Goal: Find specific page/section: Find specific page/section

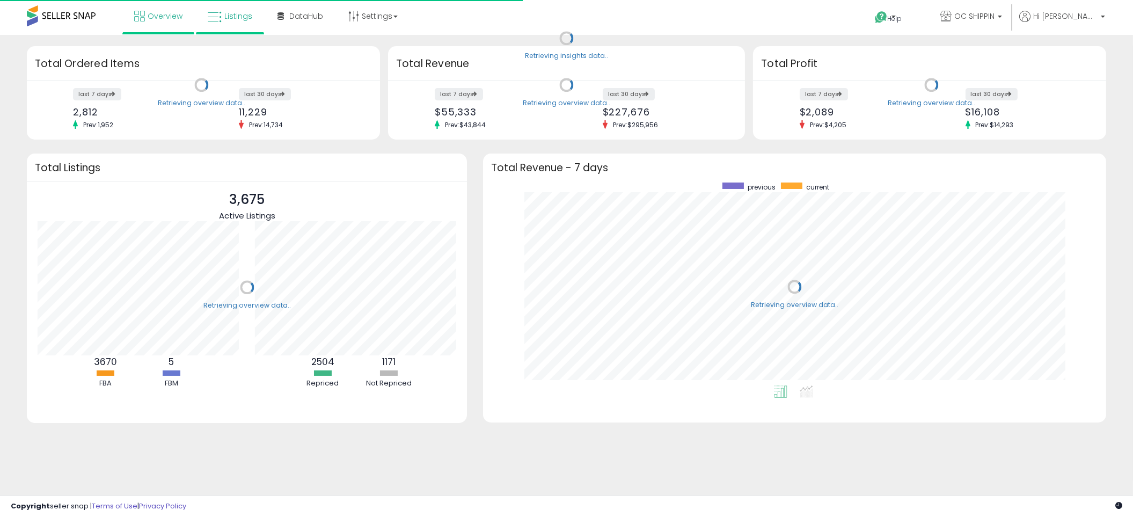
scroll to position [202, 601]
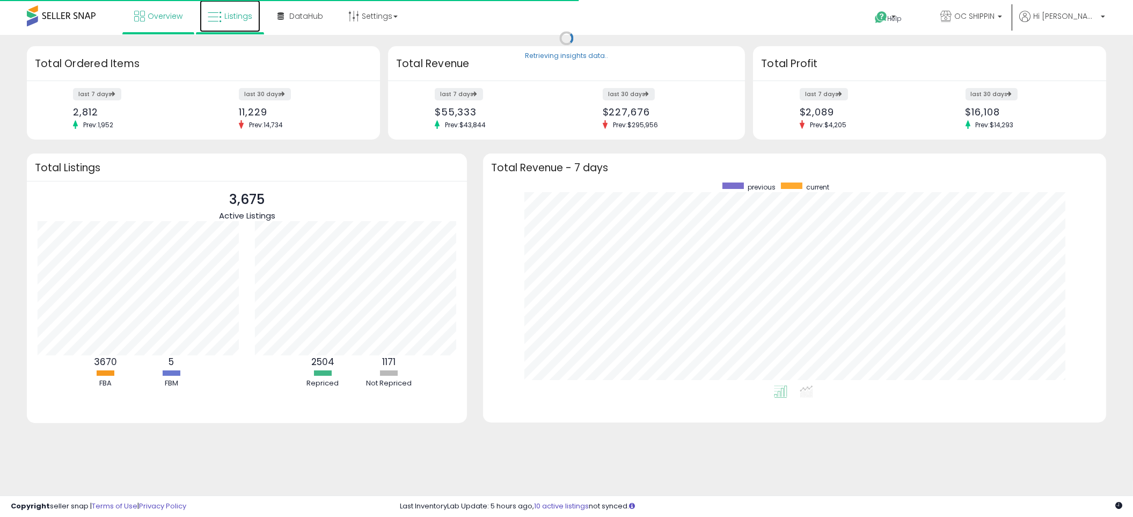
click at [232, 14] on span "Listings" at bounding box center [238, 16] width 28 height 11
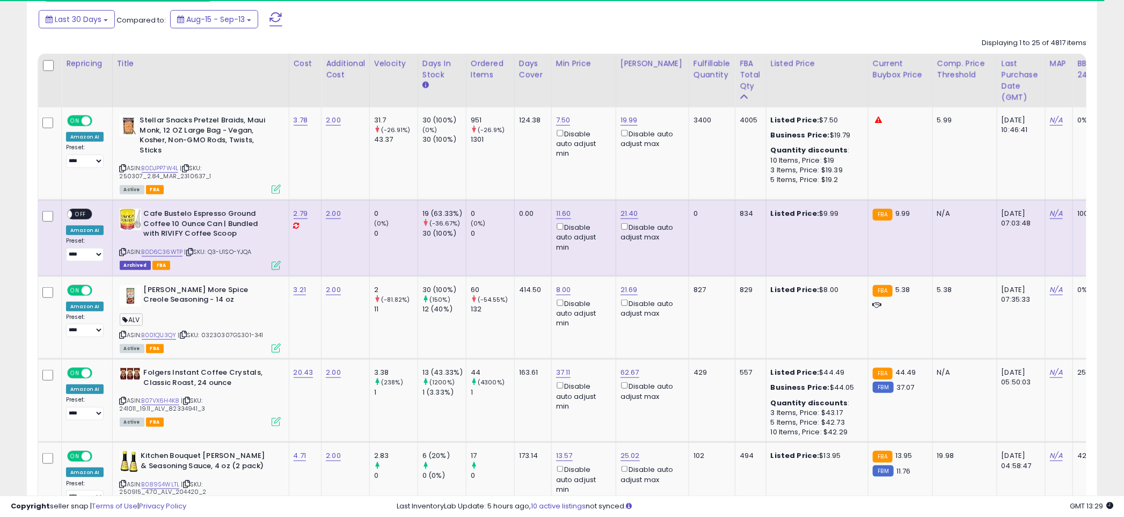
scroll to position [326, 0]
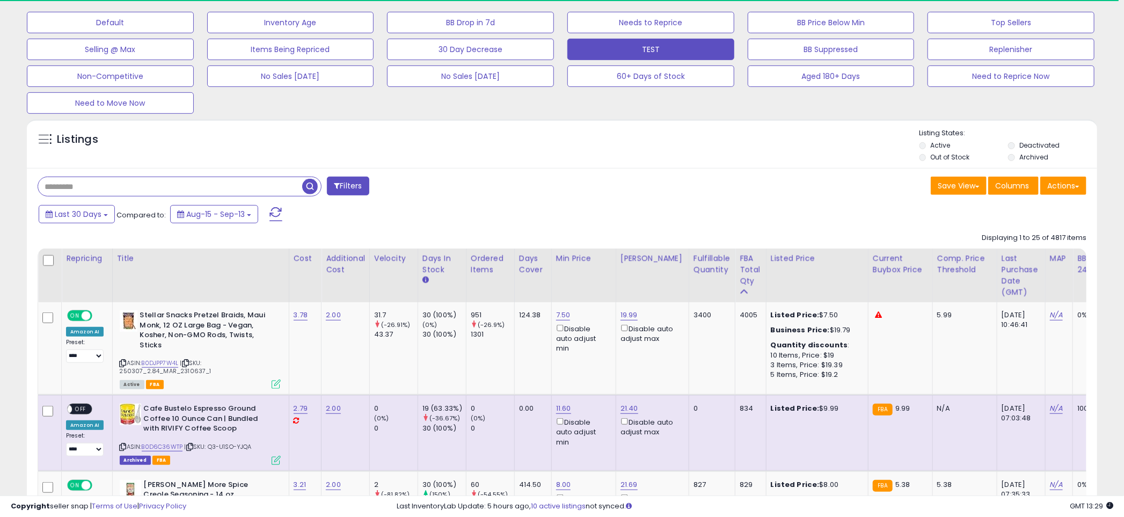
paste input "**********"
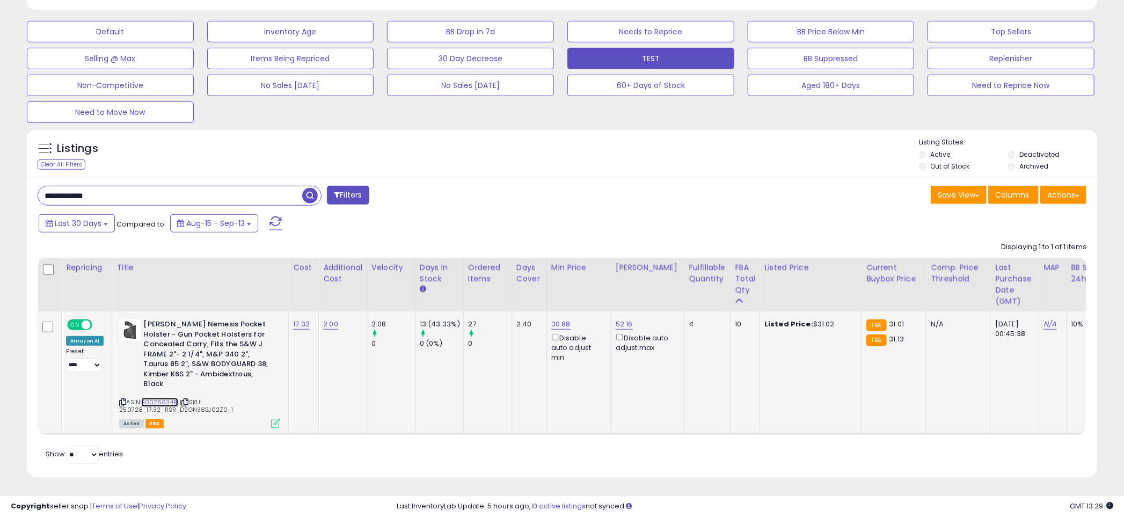
scroll to position [220, 621]
click at [150, 398] on link "B0026634BI" at bounding box center [159, 402] width 37 height 9
drag, startPoint x: 121, startPoint y: 182, endPoint x: 87, endPoint y: 196, distance: 36.8
click at [120, 183] on div "**********" at bounding box center [562, 327] width 1070 height 300
paste input "text"
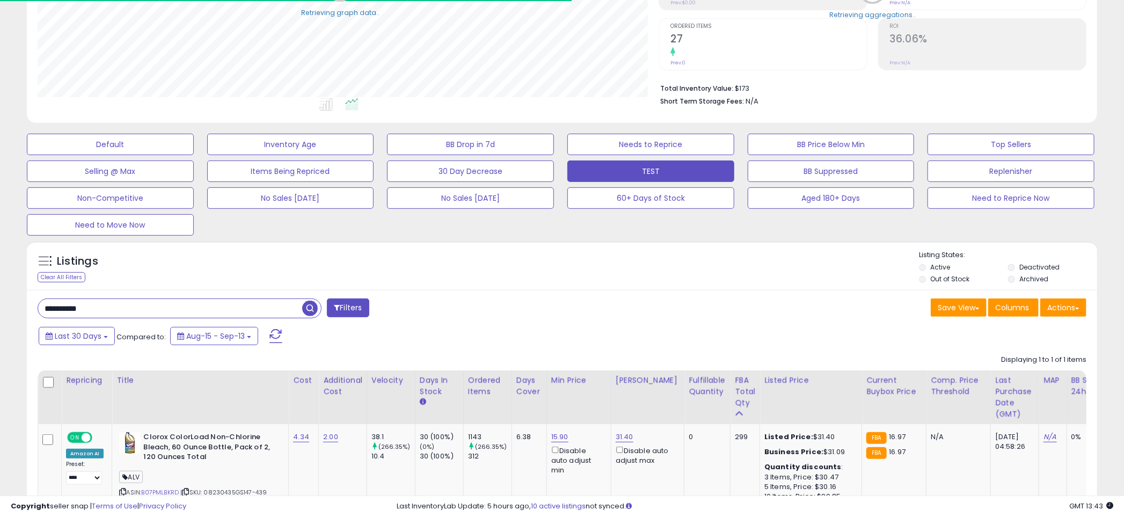
scroll to position [536592, 536191]
click at [548, 265] on div "Listings Clear All Filters Listing States:" at bounding box center [562, 268] width 1070 height 37
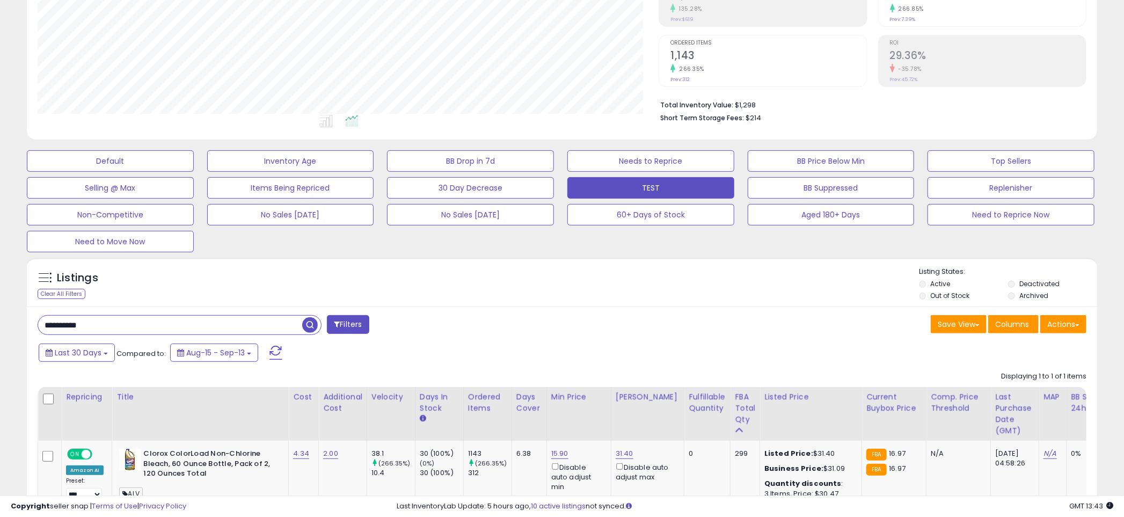
scroll to position [185, 0]
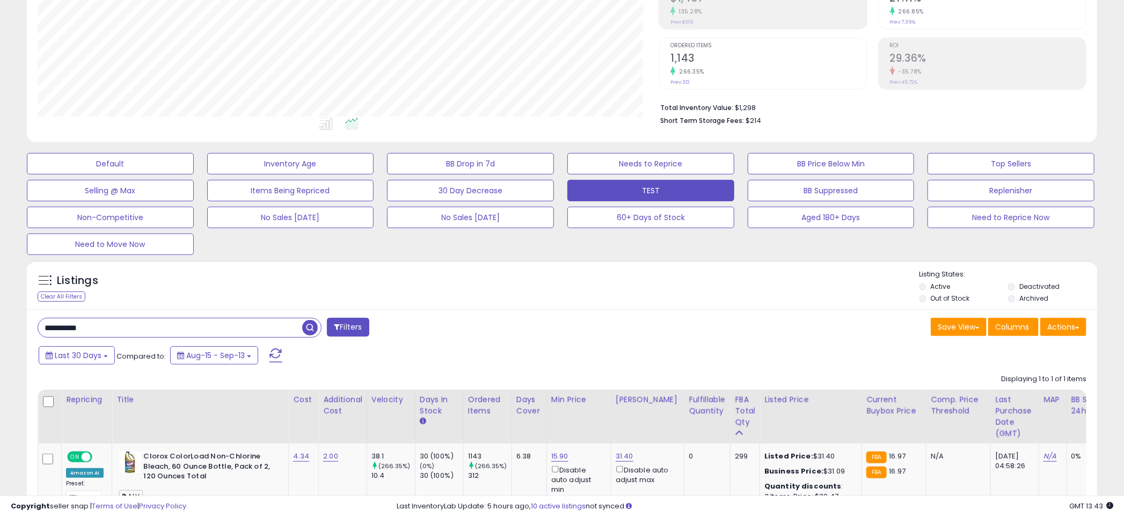
click at [568, 292] on div "Listings Clear All Filters Listing States:" at bounding box center [562, 287] width 1070 height 37
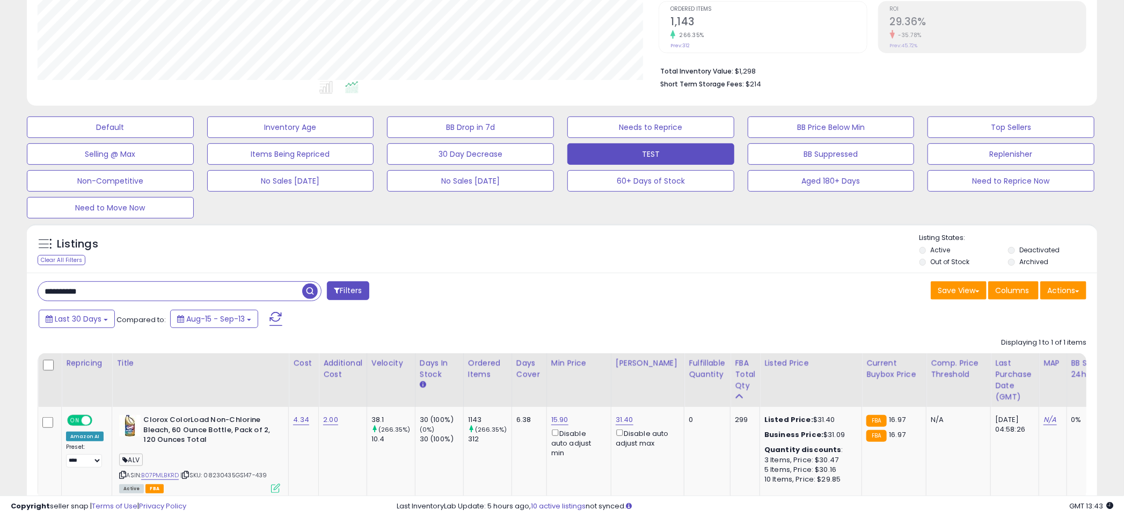
scroll to position [222, 0]
click at [163, 475] on link "B07PMLBKRD" at bounding box center [160, 474] width 38 height 9
click at [558, 232] on div at bounding box center [564, 232] width 712 height 1
paste input "text"
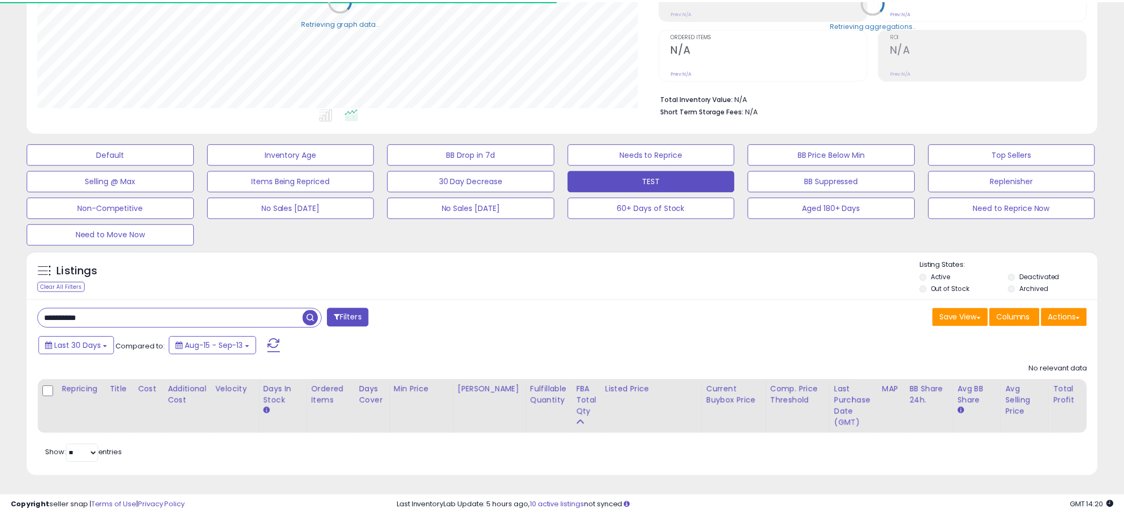
scroll to position [536592, 536191]
click at [551, 260] on div "Listings Clear All Filters Listing States:" at bounding box center [562, 278] width 1070 height 37
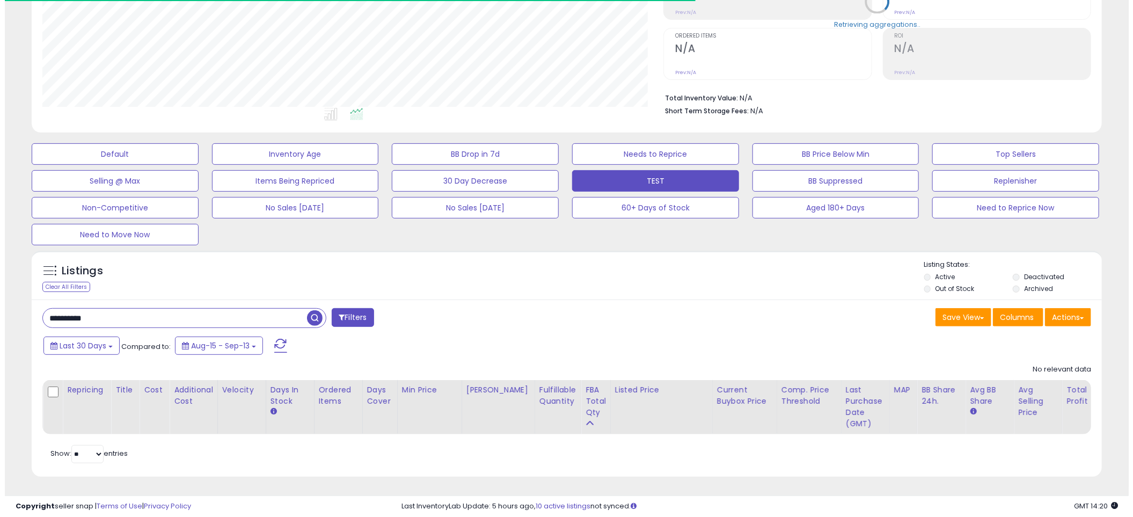
scroll to position [220, 621]
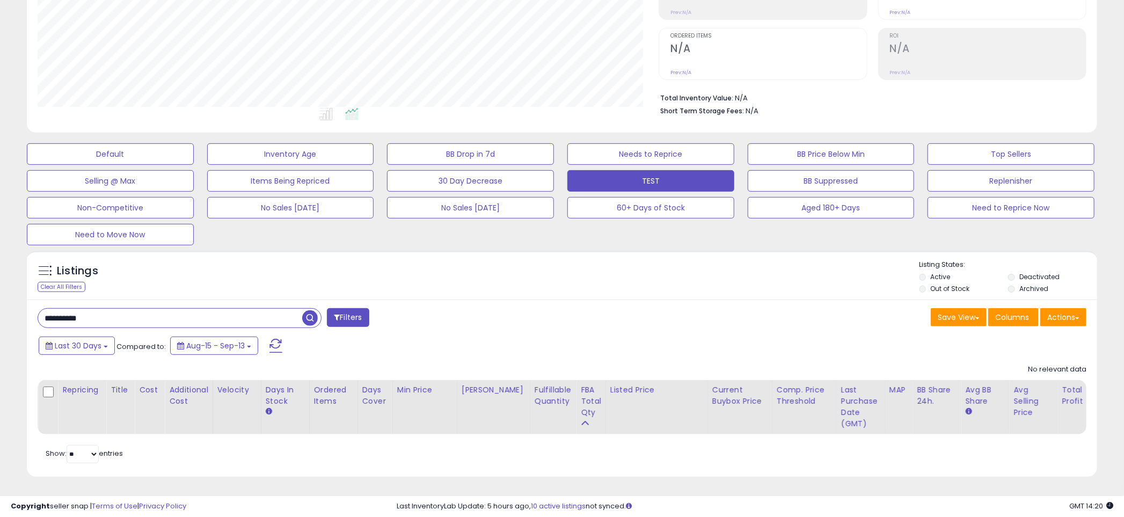
click at [549, 269] on div "Listings Clear All Filters Listing States:" at bounding box center [562, 278] width 1070 height 37
click at [157, 309] on input "**********" at bounding box center [170, 318] width 264 height 19
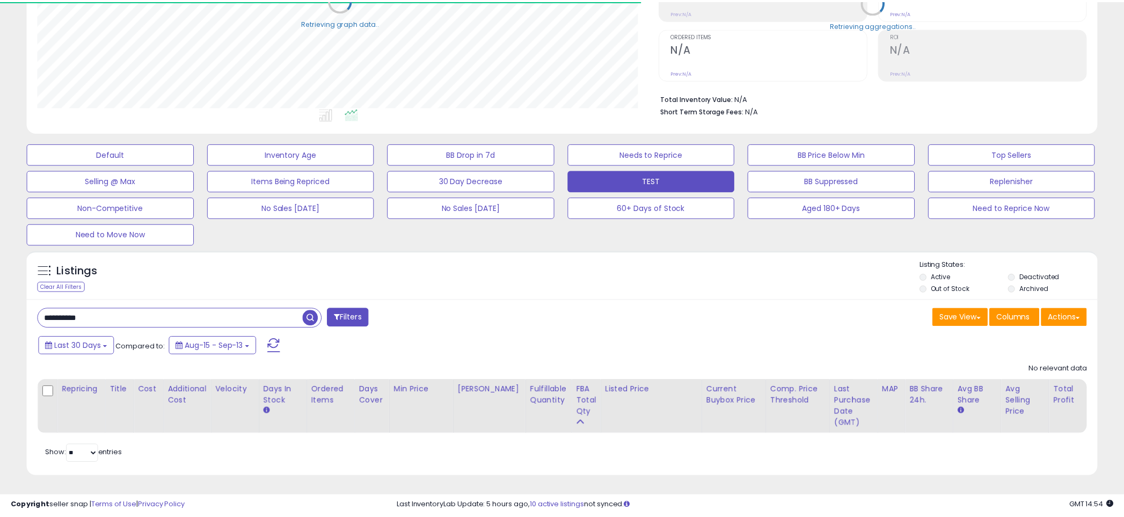
scroll to position [536592, 536191]
click at [558, 290] on div "Listings Clear All Filters" at bounding box center [562, 275] width 1070 height 49
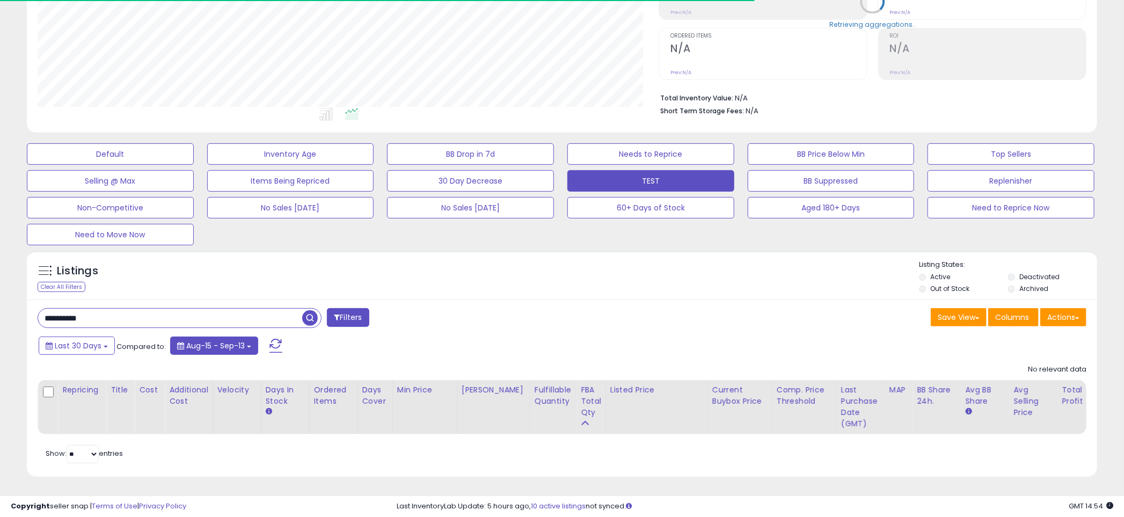
scroll to position [220, 621]
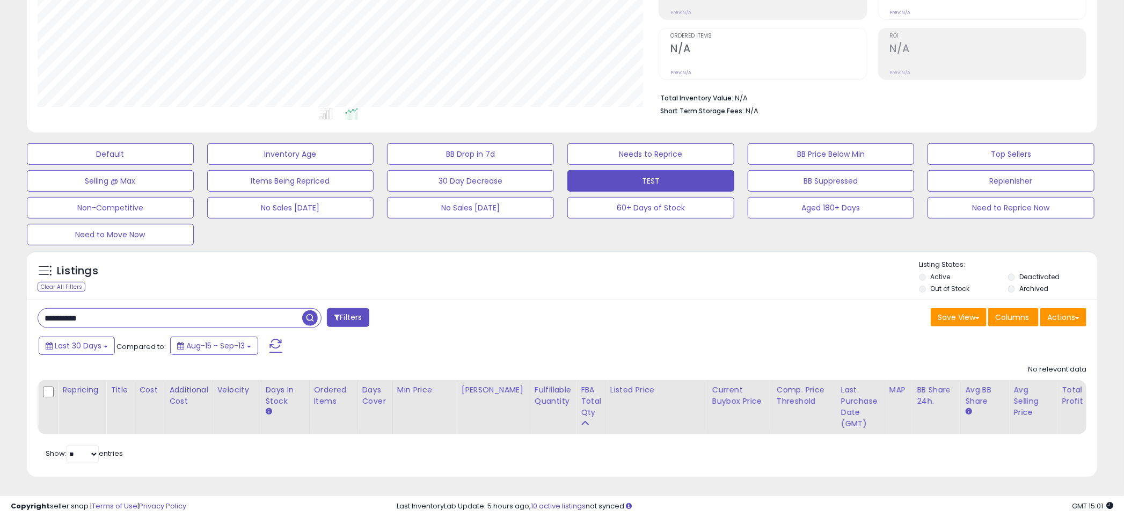
click at [195, 310] on input "**********" at bounding box center [170, 318] width 264 height 19
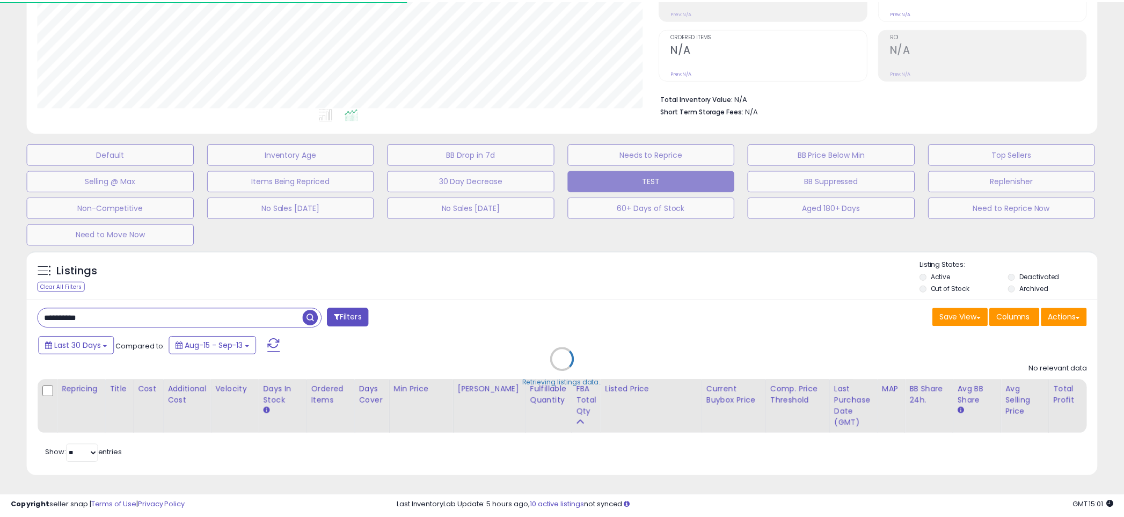
scroll to position [536592, 536191]
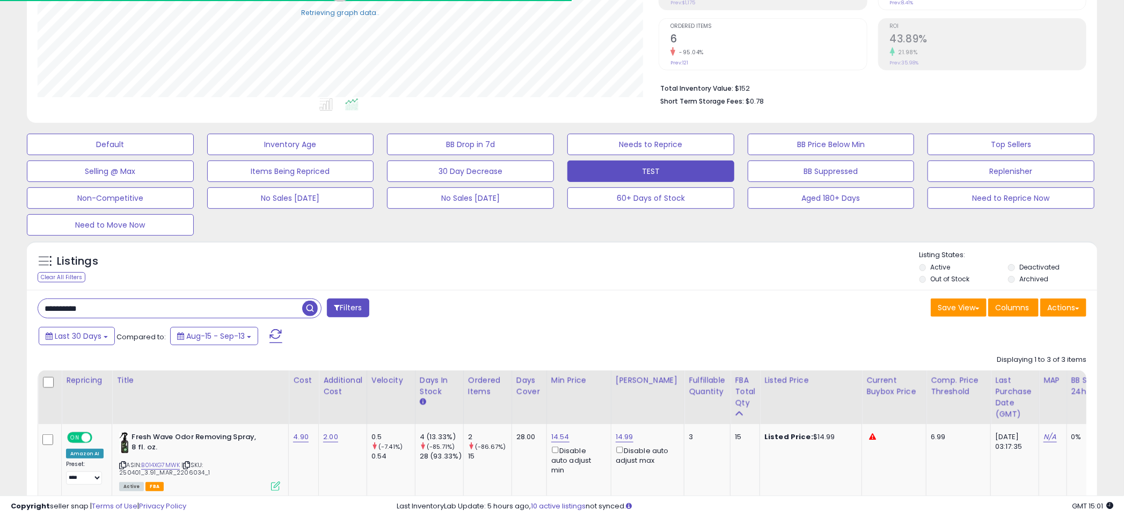
click at [556, 264] on div "Listings Clear All Filters Listing States:" at bounding box center [562, 268] width 1070 height 37
click at [556, 262] on div "Listings Clear All Filters Listing States:" at bounding box center [562, 268] width 1070 height 37
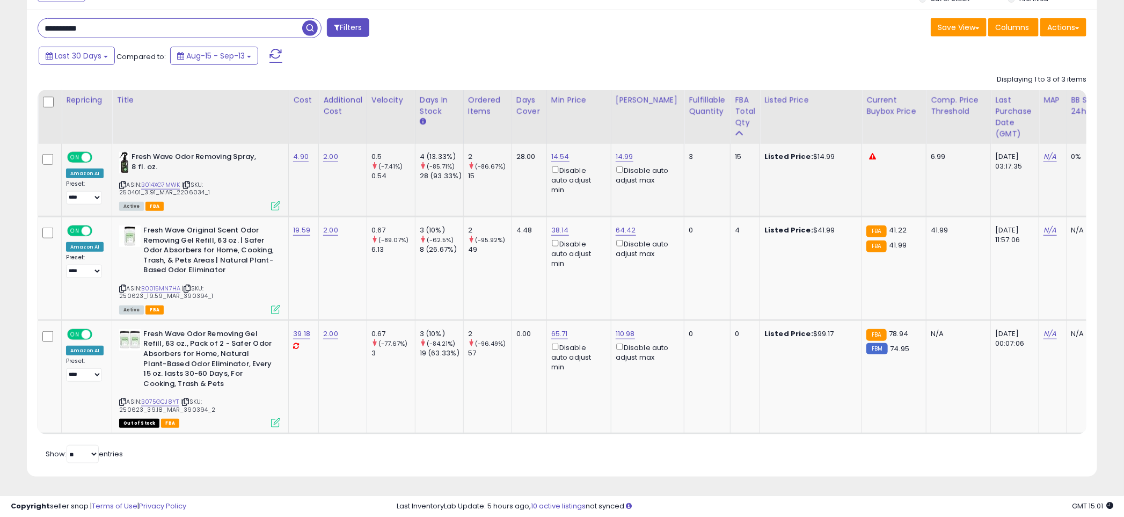
scroll to position [493, 0]
click at [581, 267] on td "38.14 Disable auto adjust min" at bounding box center [578, 269] width 64 height 104
click at [558, 273] on td "38.14 Disable auto adjust min" at bounding box center [578, 269] width 64 height 104
click at [554, 280] on td "38.14 Disable auto adjust min" at bounding box center [578, 269] width 64 height 104
click at [552, 269] on td "38.14 Disable auto adjust min" at bounding box center [578, 269] width 64 height 104
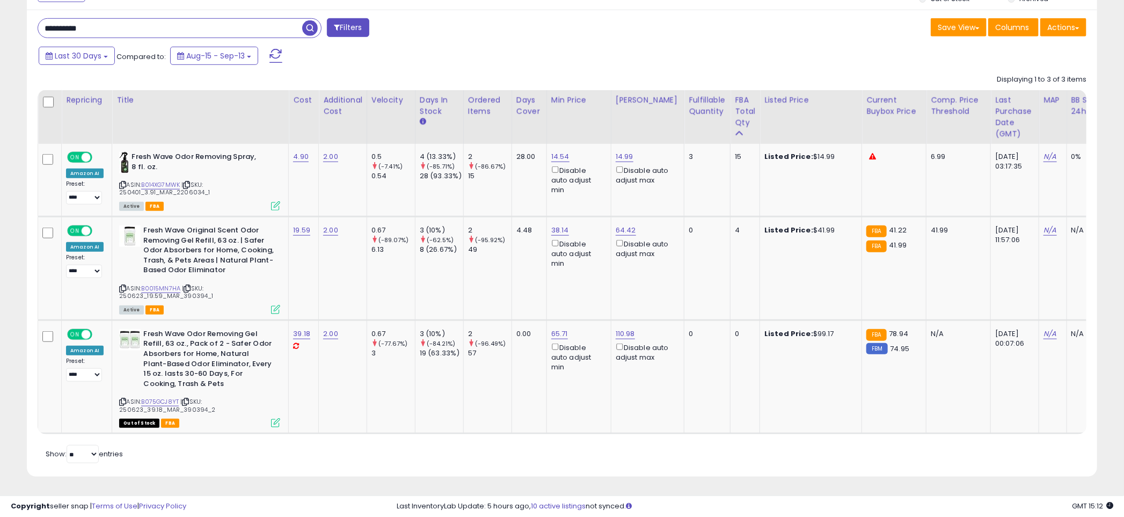
click at [166, 23] on input "**********" at bounding box center [170, 28] width 264 height 19
paste input "text"
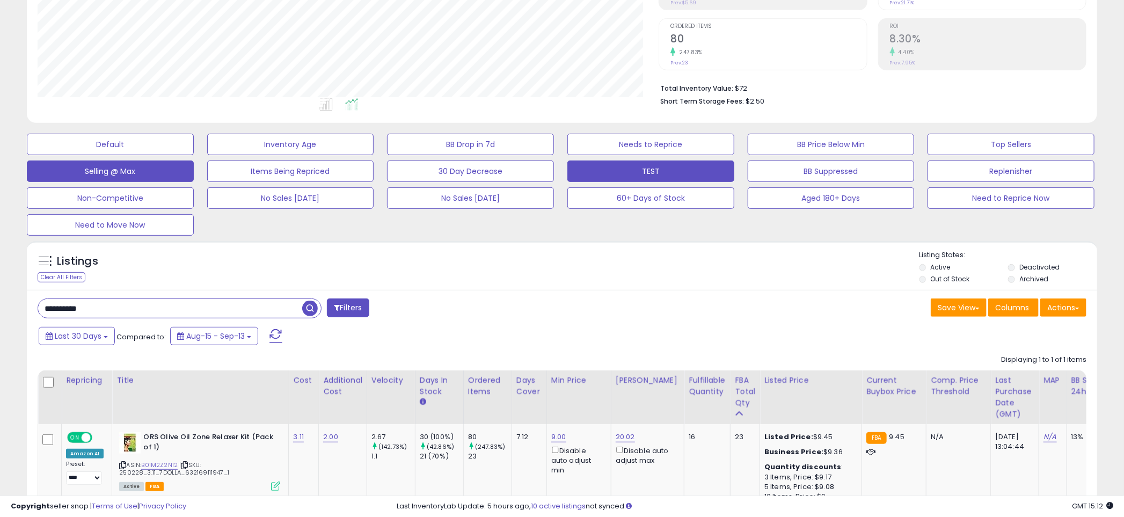
scroll to position [220, 621]
paste input "text"
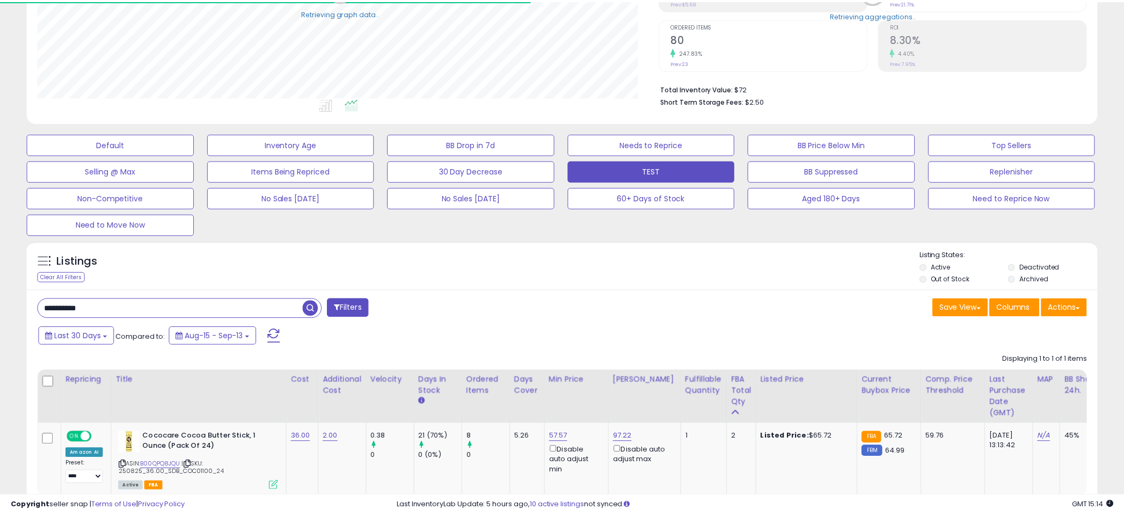
scroll to position [536592, 536191]
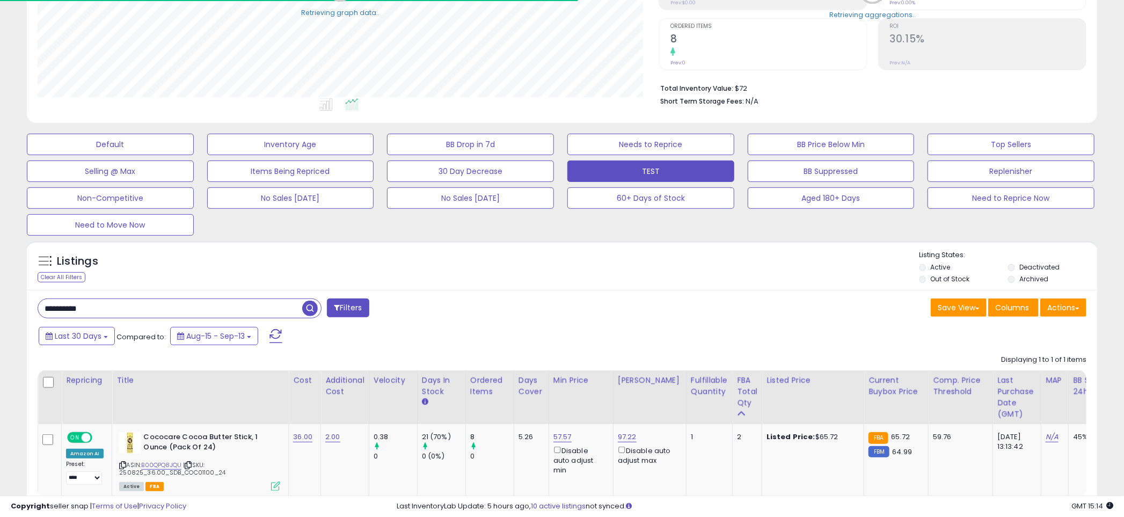
click at [559, 270] on div "Listings Clear All Filters Listing States:" at bounding box center [562, 268] width 1070 height 37
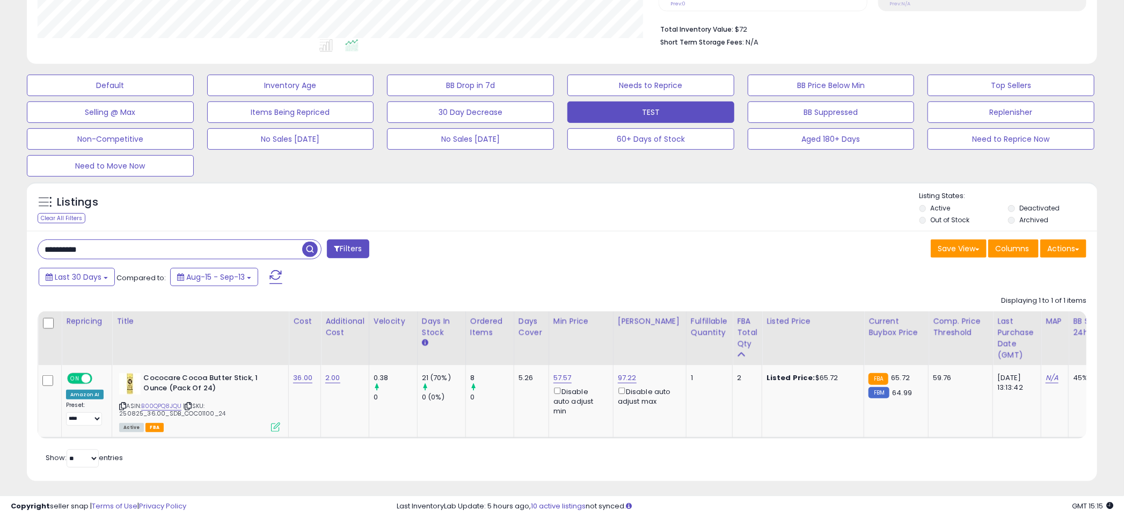
scroll to position [277, 0]
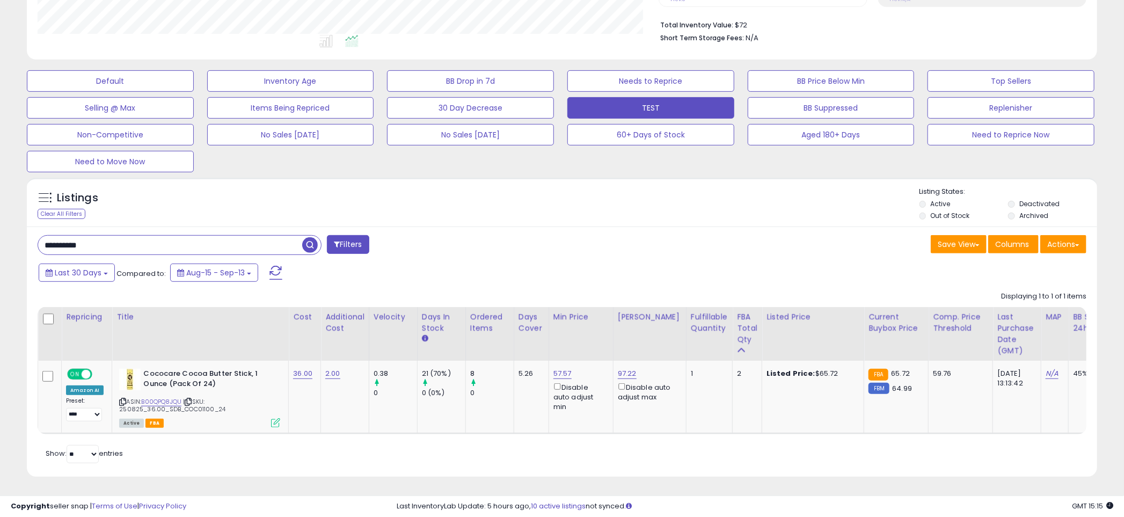
click at [112, 239] on input "**********" at bounding box center [170, 245] width 264 height 19
drag, startPoint x: 181, startPoint y: 401, endPoint x: 208, endPoint y: 401, distance: 27.4
click at [208, 401] on span "| SKU: 250825_36.00_SDB_COC01100_24" at bounding box center [172, 405] width 106 height 16
copy span "COC01100"
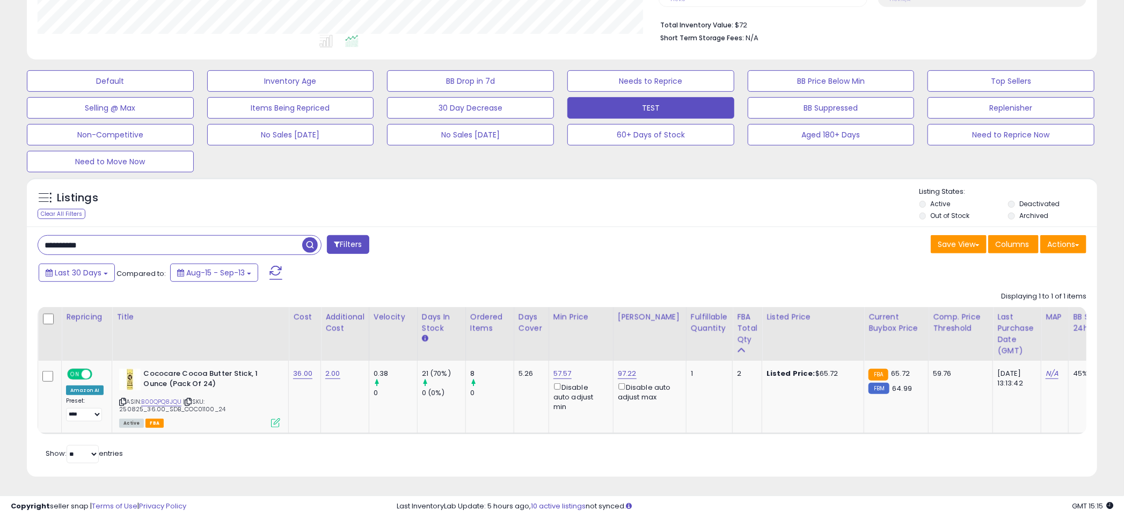
click at [160, 243] on input "**********" at bounding box center [170, 245] width 264 height 19
paste input "text"
type input "********"
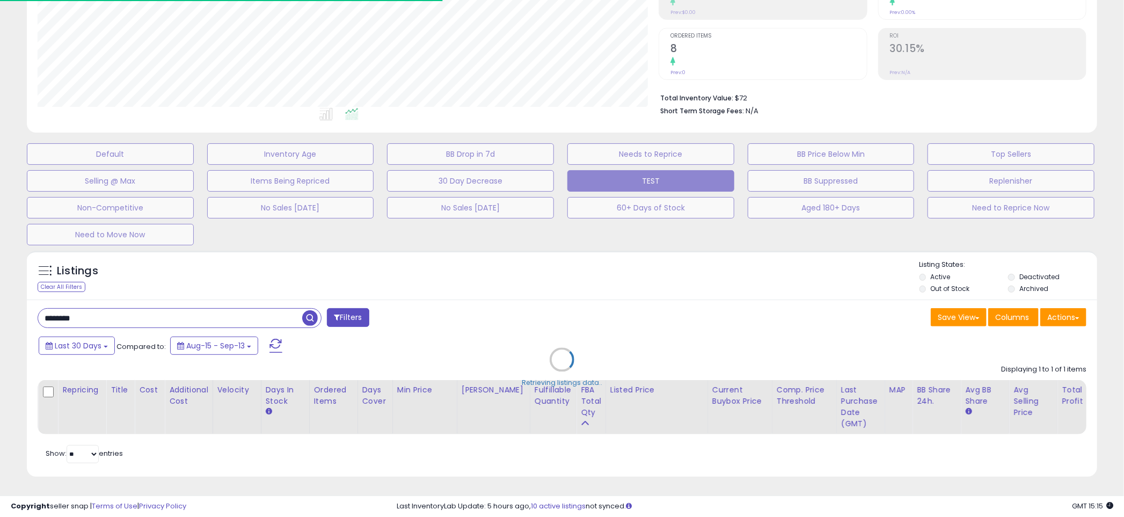
scroll to position [536592, 536191]
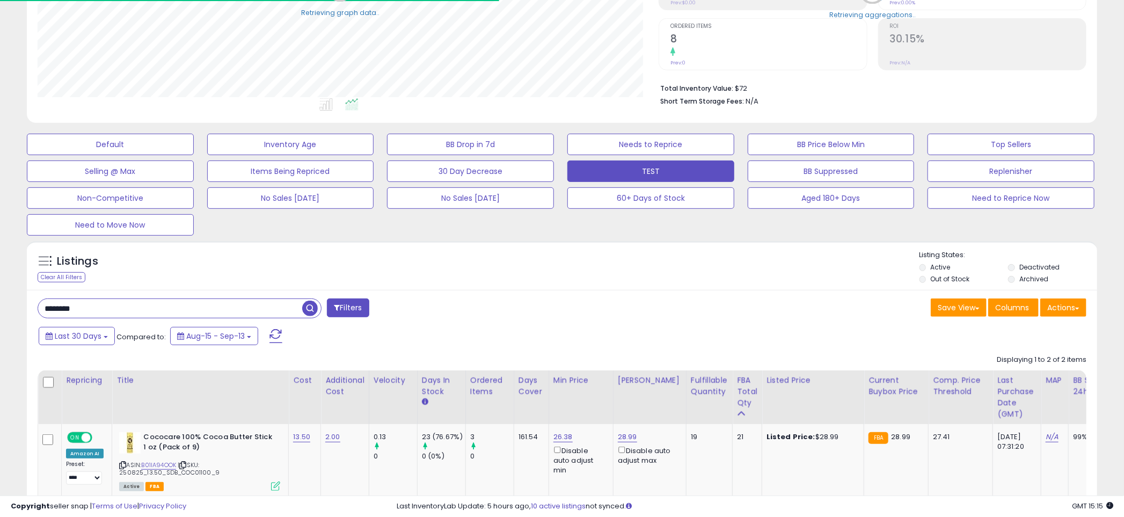
click at [541, 257] on div "Listings Clear All Filters Listing States:" at bounding box center [562, 268] width 1070 height 37
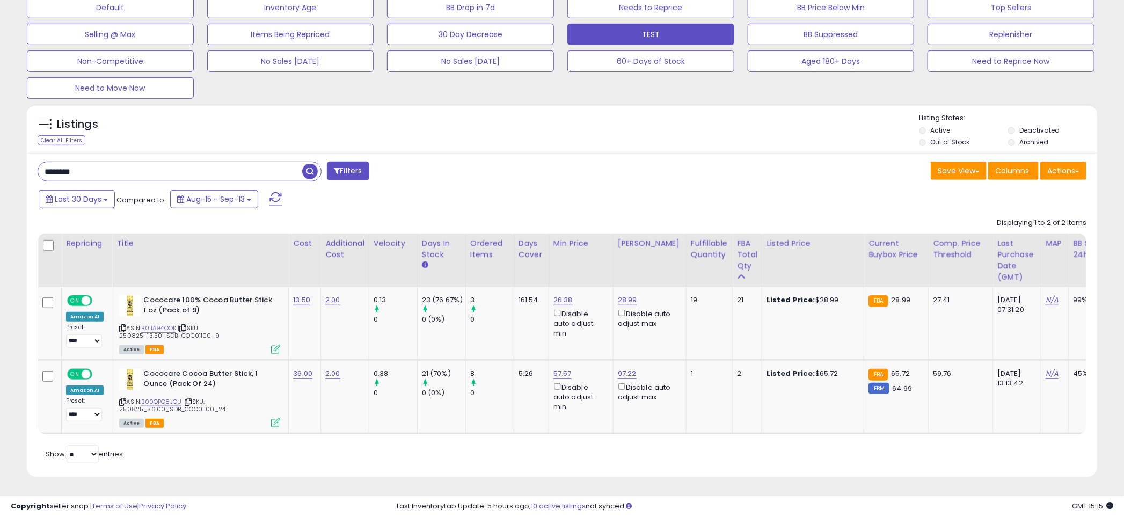
scroll to position [220, 621]
click at [573, 139] on div "Listings Clear All Filters Listing States:" at bounding box center [562, 131] width 1070 height 37
click at [159, 397] on link "B00QPQ8JQU" at bounding box center [161, 401] width 40 height 9
